Goal: Task Accomplishment & Management: Manage account settings

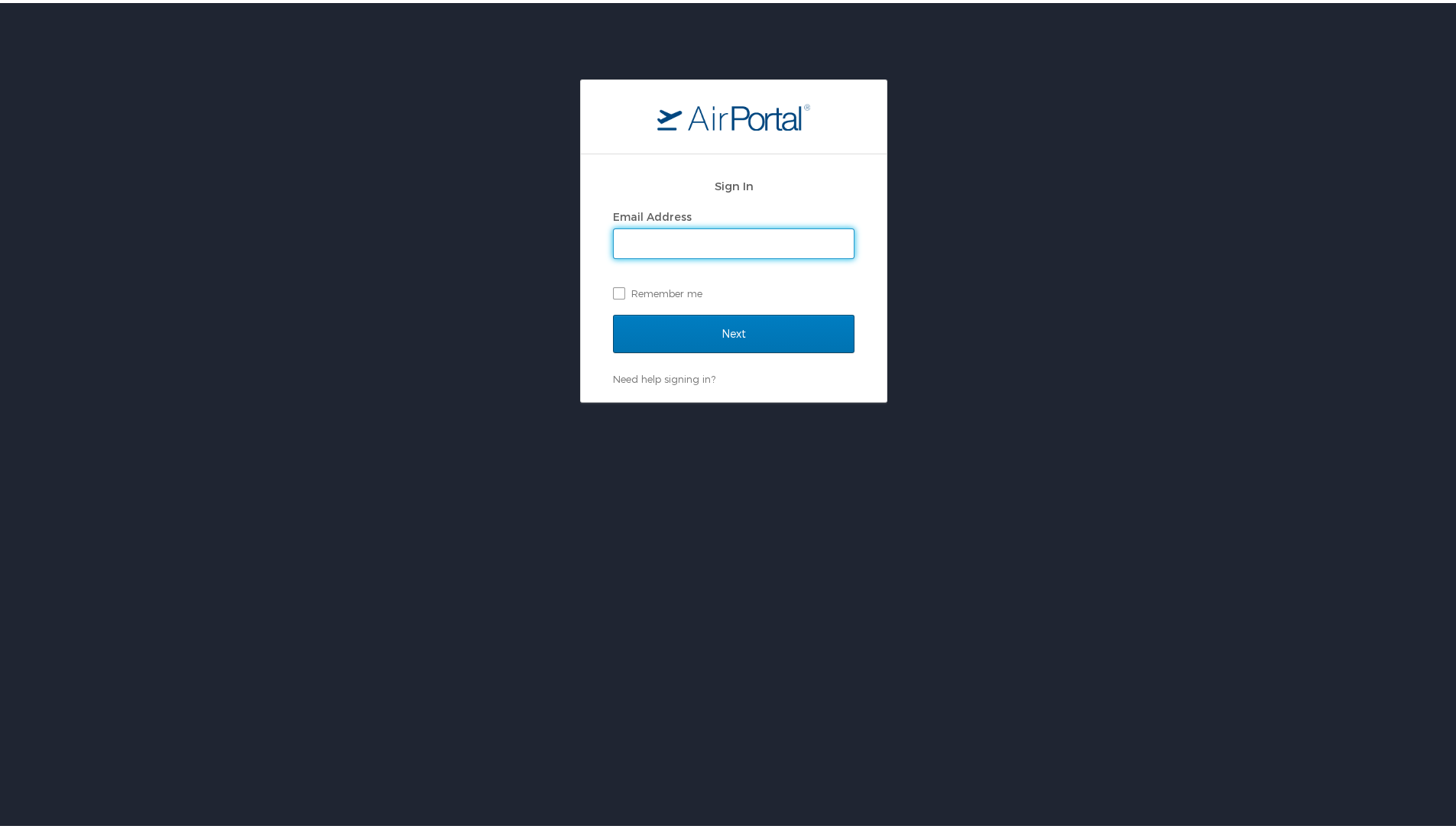
click at [772, 244] on input "Email Address" at bounding box center [733, 241] width 240 height 29
type input "mark.guerrero@imail.org"
click at [613, 311] on input "Next" at bounding box center [733, 331] width 241 height 38
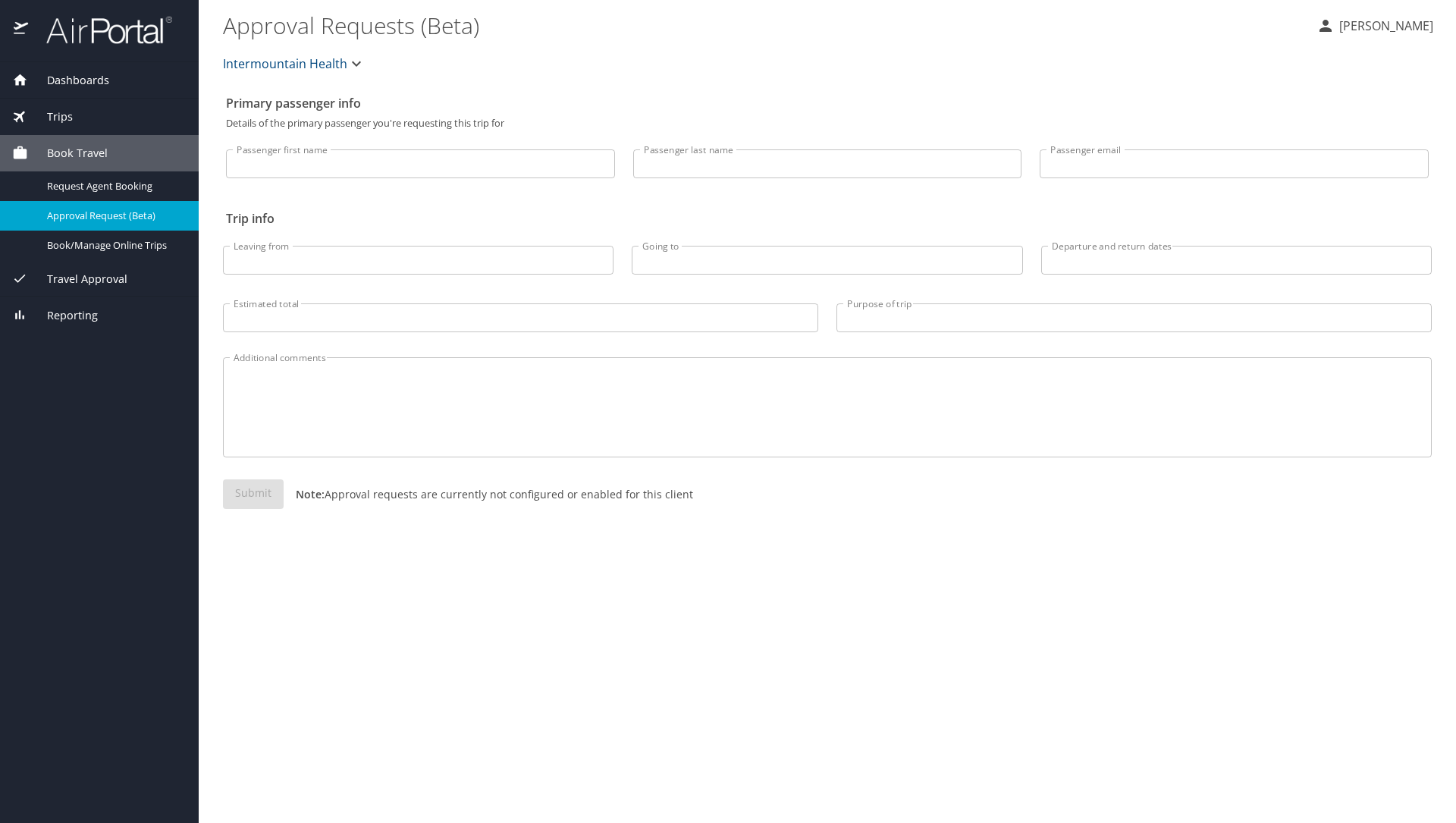
click at [123, 79] on div "Dashboards" at bounding box center [99, 80] width 175 height 17
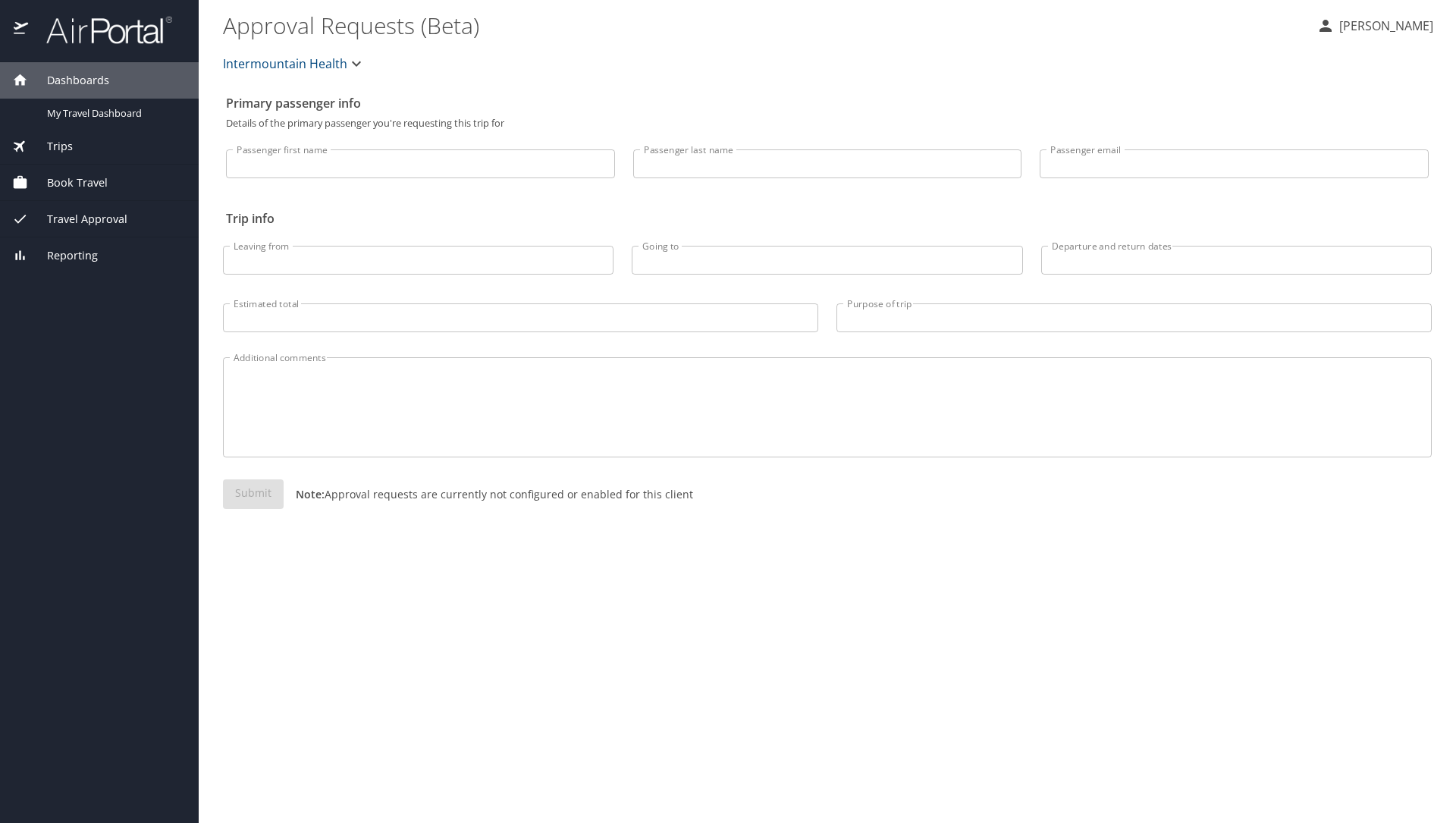
click at [133, 214] on div "Travel Approval" at bounding box center [99, 219] width 175 height 17
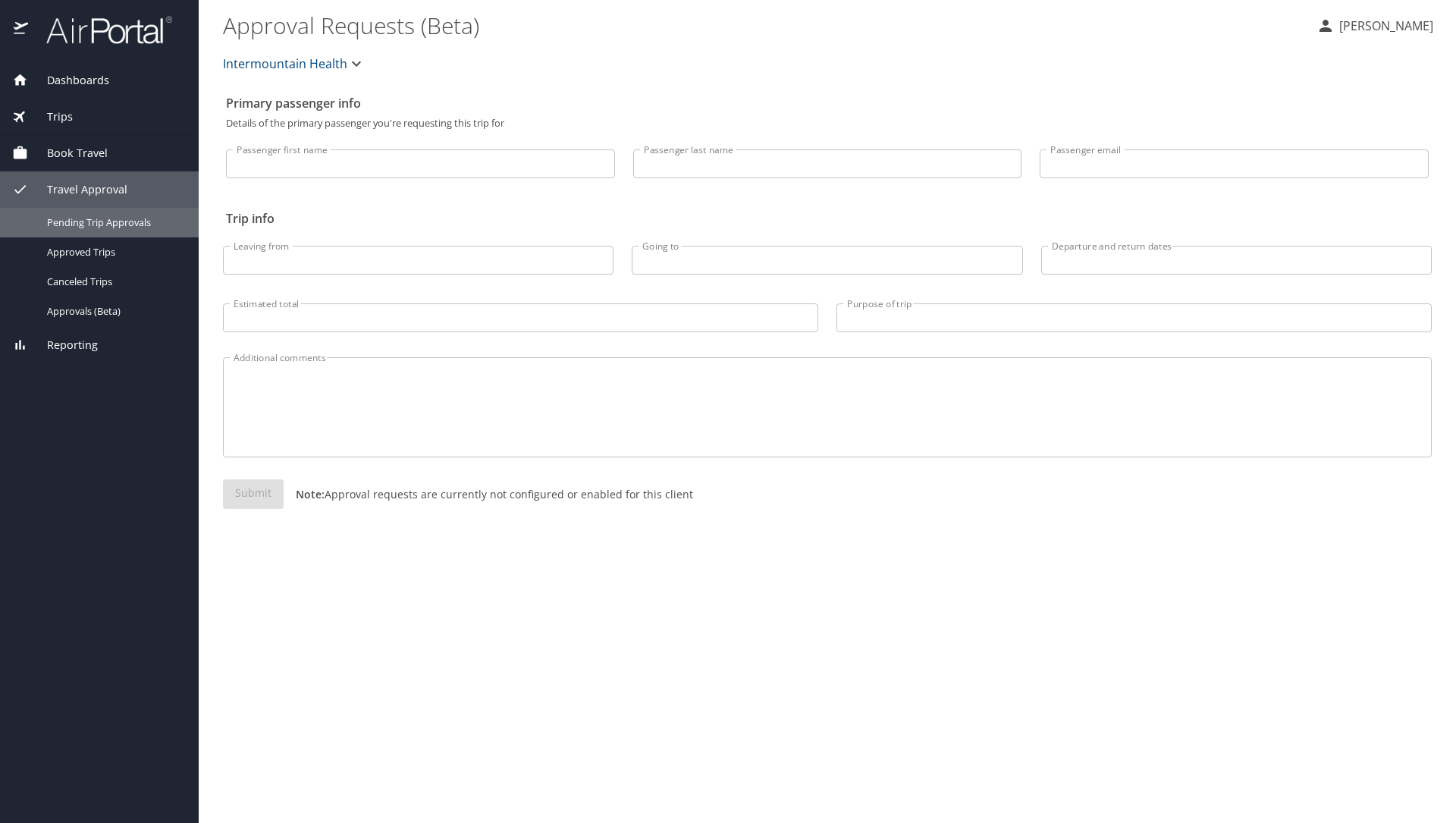
click at [133, 214] on div "Pending Trip Approvals" at bounding box center [99, 222] width 175 height 17
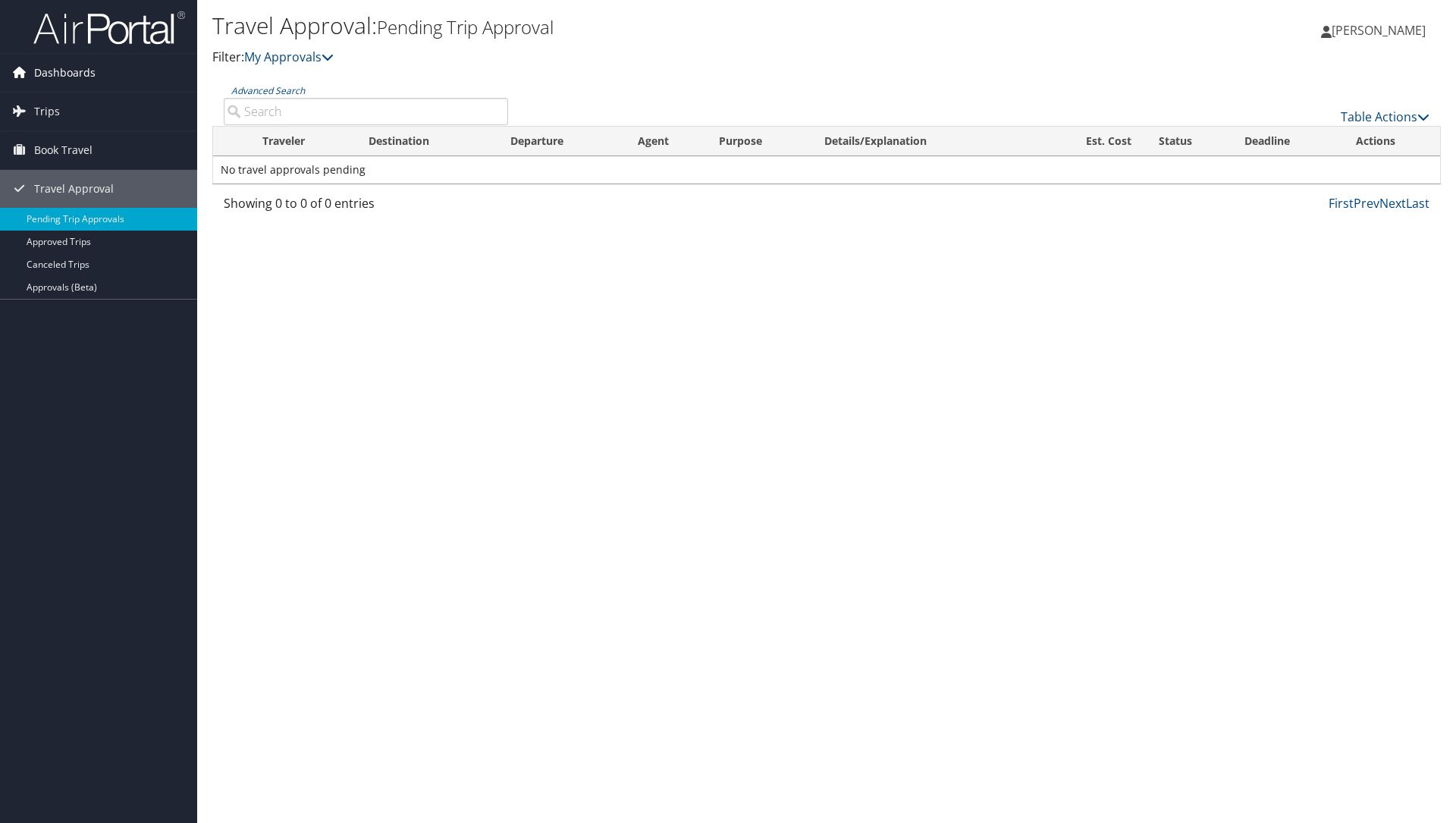
click at [57, 84] on span "Dashboards" at bounding box center [65, 73] width 61 height 38
